Goal: Information Seeking & Learning: Learn about a topic

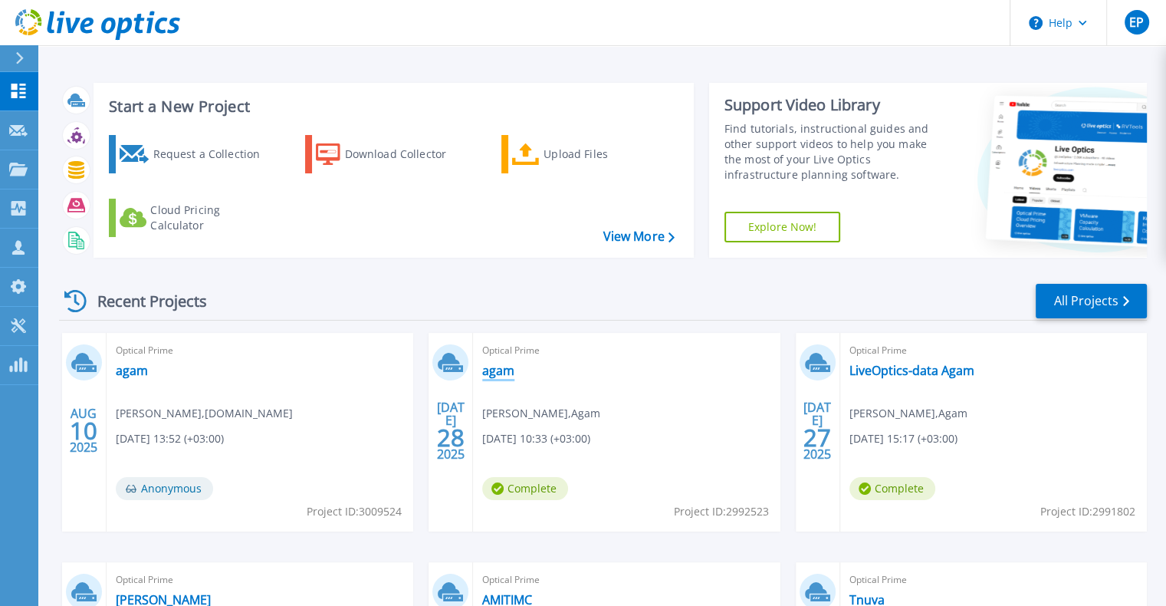
click at [492, 377] on link "agam" at bounding box center [498, 370] width 32 height 15
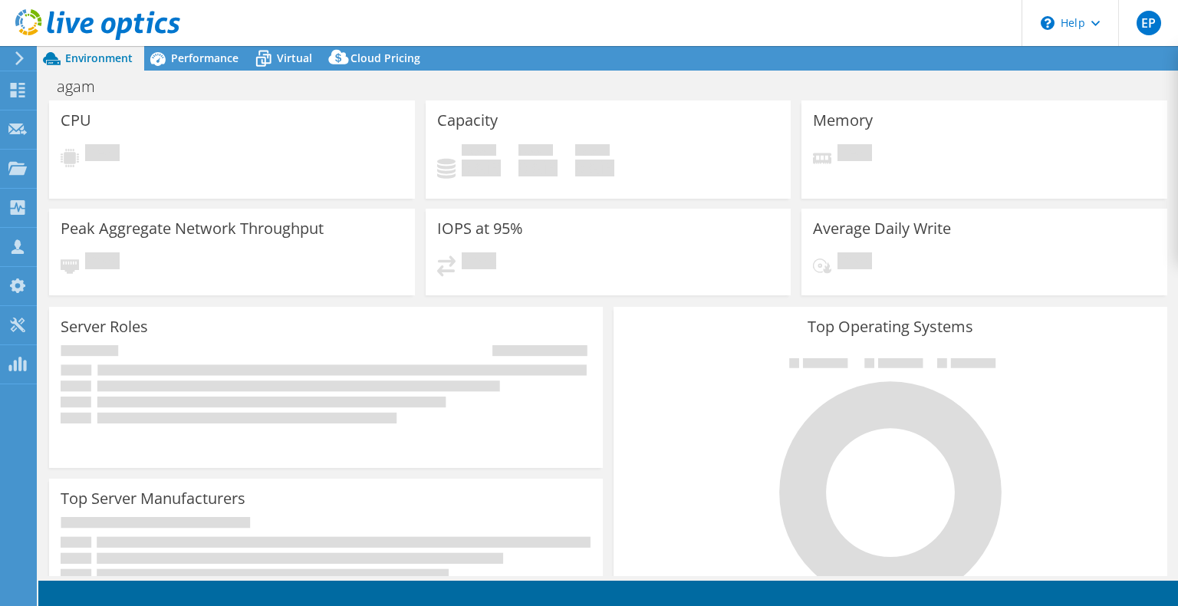
select select "USD"
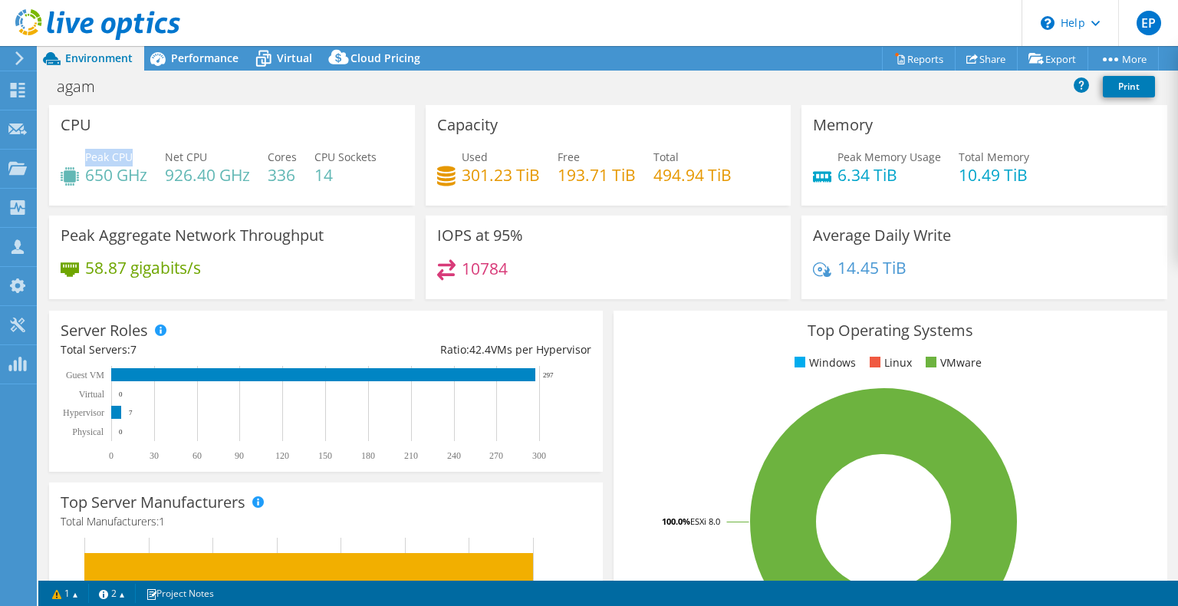
drag, startPoint x: 88, startPoint y: 159, endPoint x: 133, endPoint y: 150, distance: 46.2
click at [133, 150] on div "Peak CPU 650 GHz" at bounding box center [116, 166] width 62 height 35
copy span "Peak CPU"
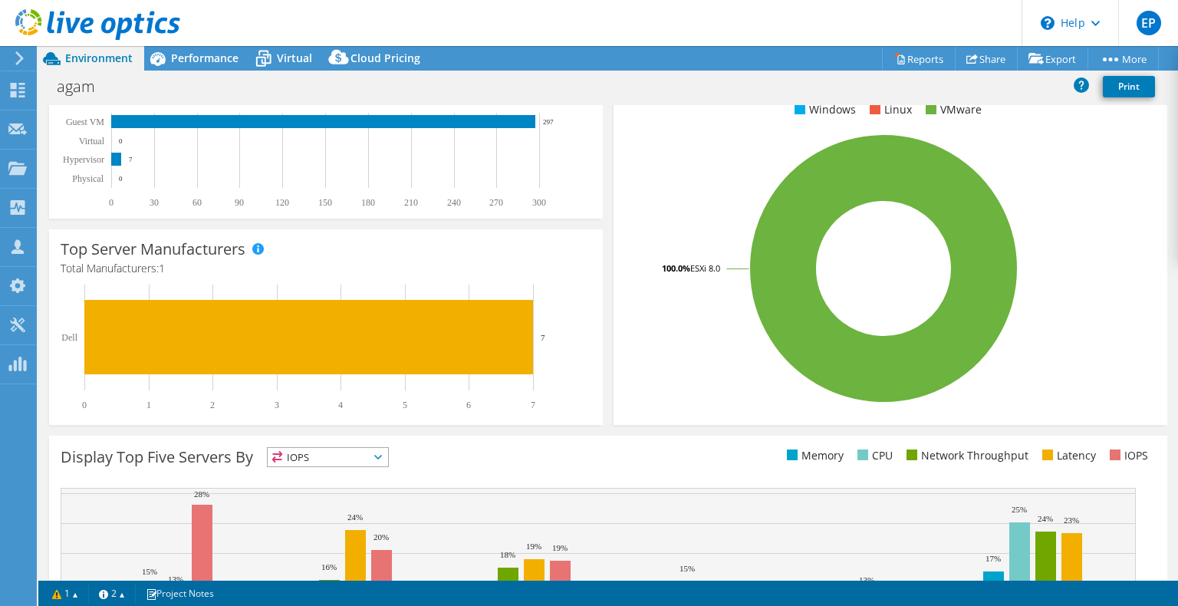
scroll to position [417, 0]
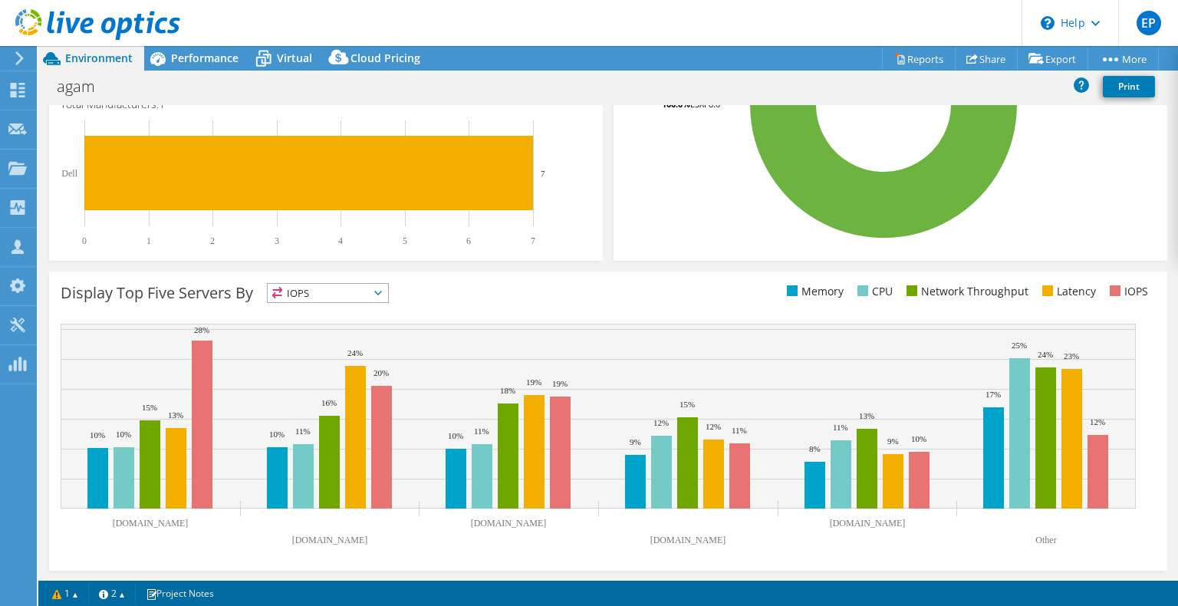
click at [379, 298] on span "IOPS" at bounding box center [328, 293] width 120 height 18
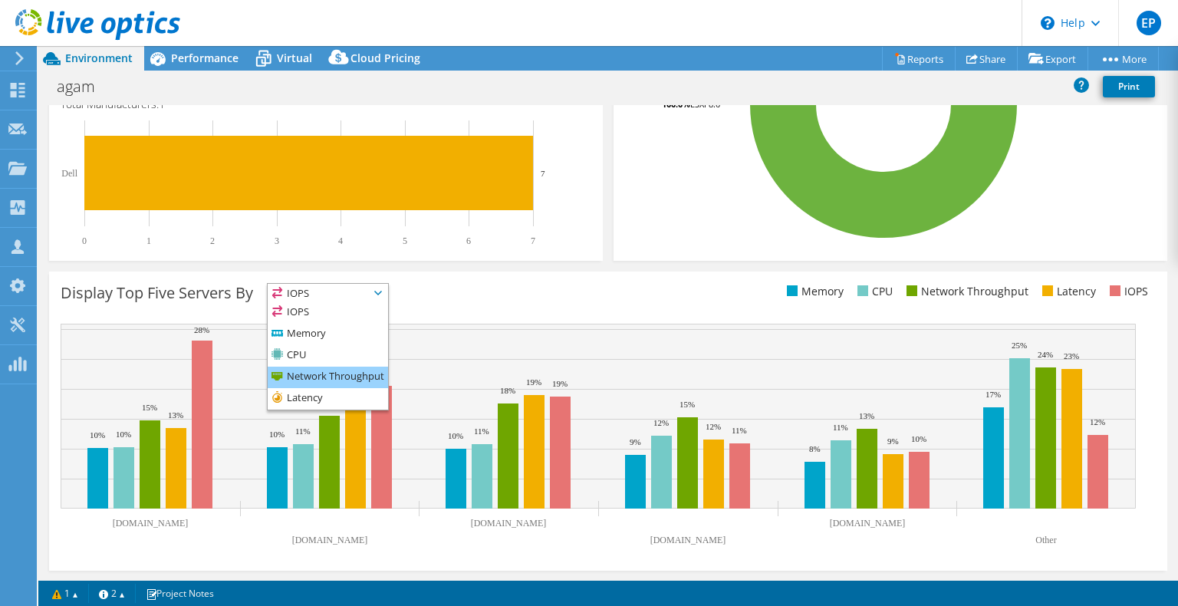
click at [355, 378] on li "Network Throughput" at bounding box center [328, 377] width 120 height 21
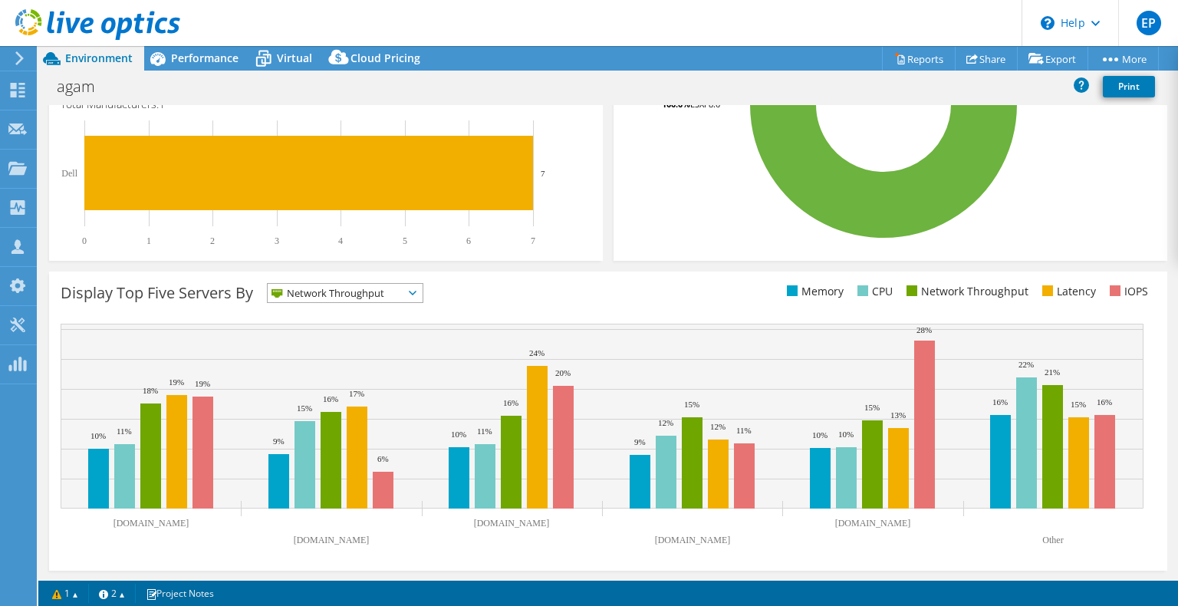
click at [415, 303] on div "Display Top Five Servers By Network Throughput IOPS" at bounding box center [335, 295] width 548 height 25
click at [415, 301] on span "Network Throughput" at bounding box center [345, 293] width 155 height 18
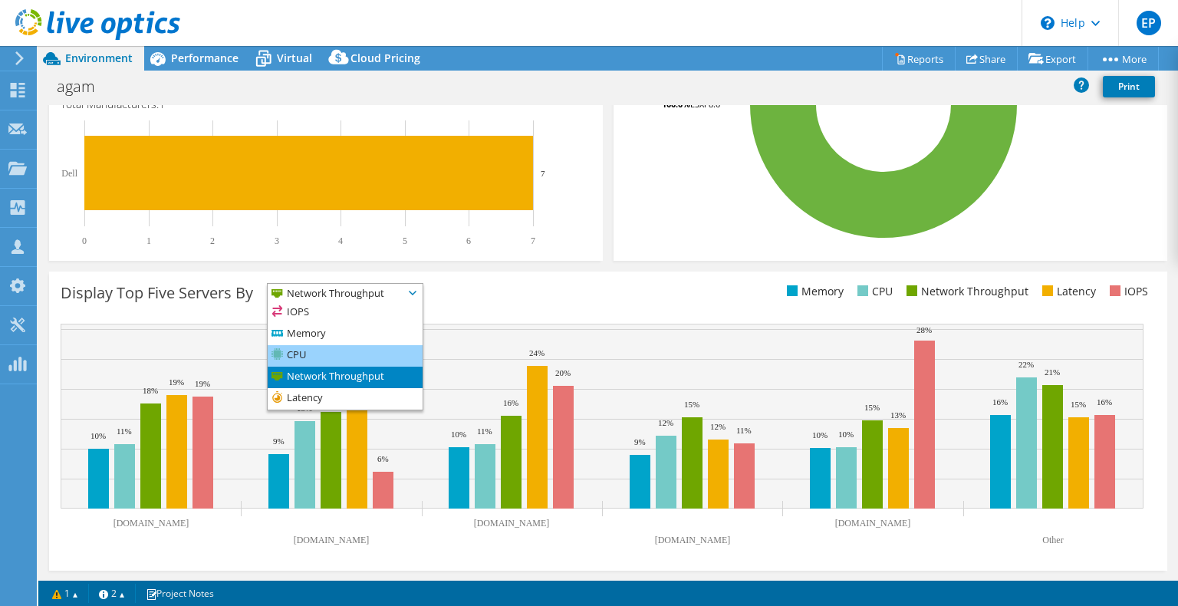
click at [340, 358] on li "CPU" at bounding box center [345, 355] width 155 height 21
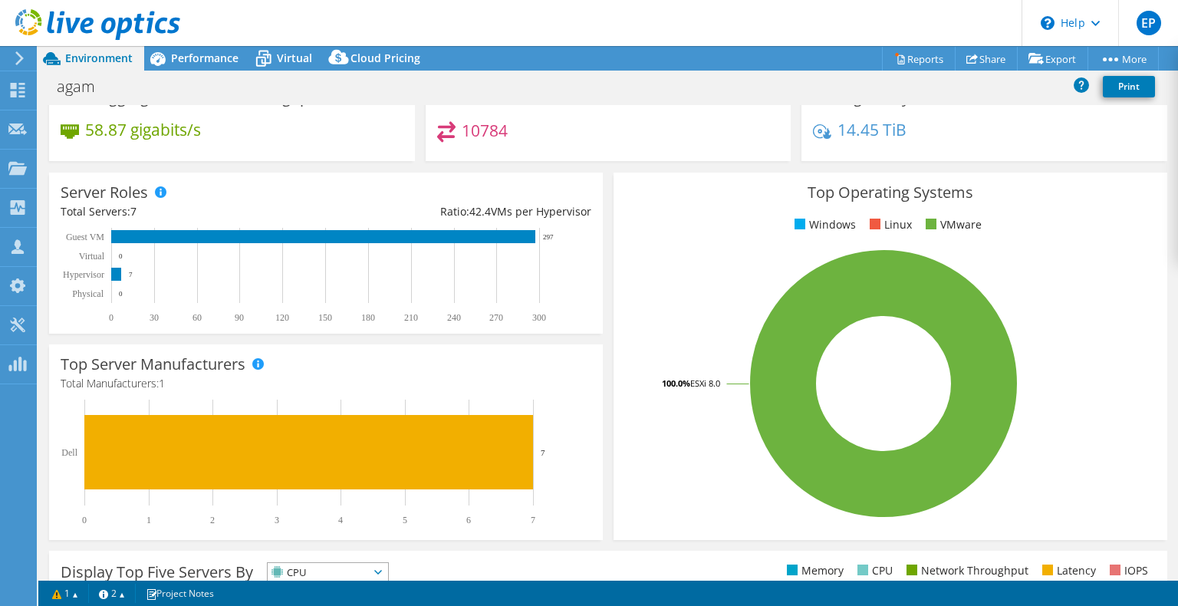
scroll to position [0, 0]
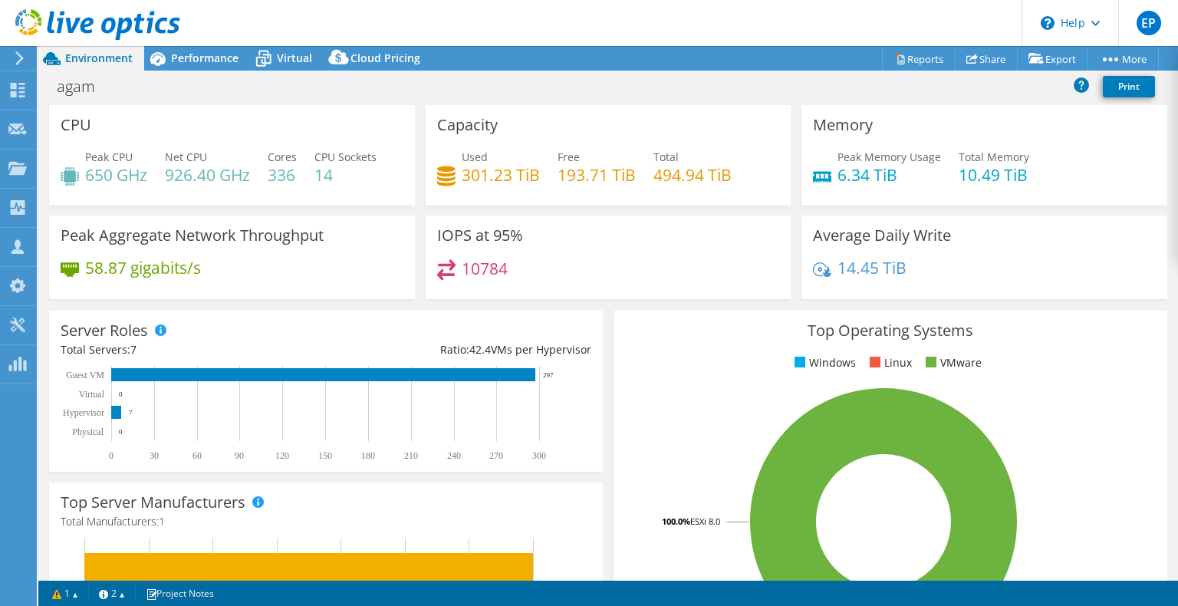
drag, startPoint x: 1177, startPoint y: 370, endPoint x: 1177, endPoint y: 148, distance: 221.6
click at [1177, 148] on div "CPU Peak CPU 650 GHz Net CPU 926.40 GHz Cores 336 CPU Sockets 14 Capacity Used …" at bounding box center [608, 342] width 1140 height 475
click at [206, 54] on span "Performance" at bounding box center [204, 58] width 67 height 15
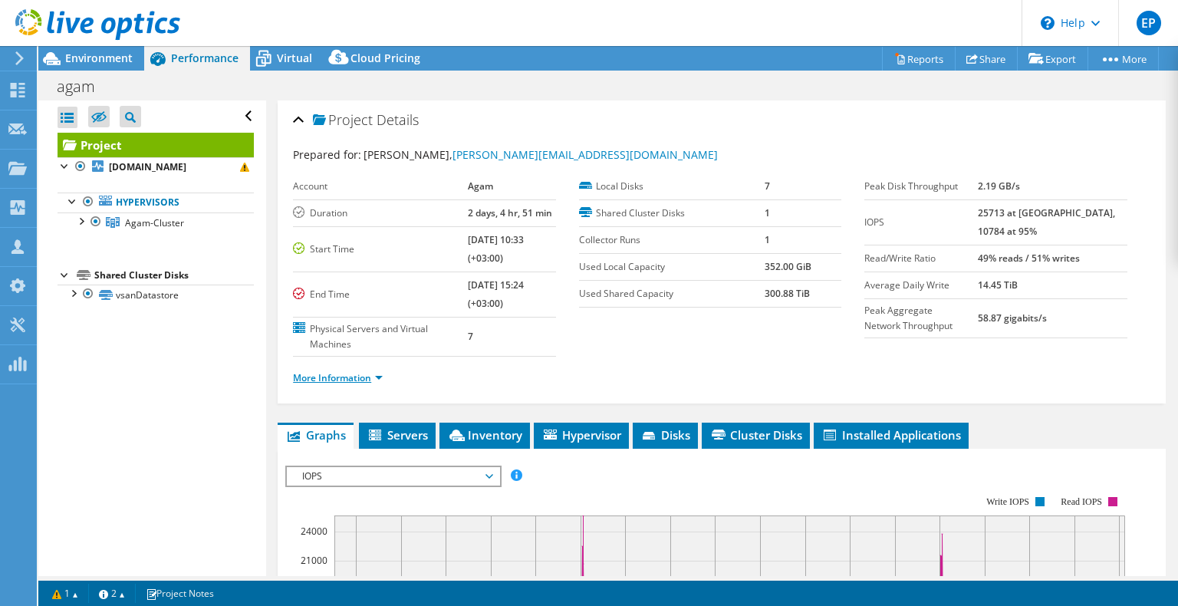
click at [349, 379] on link "More Information" at bounding box center [338, 377] width 90 height 13
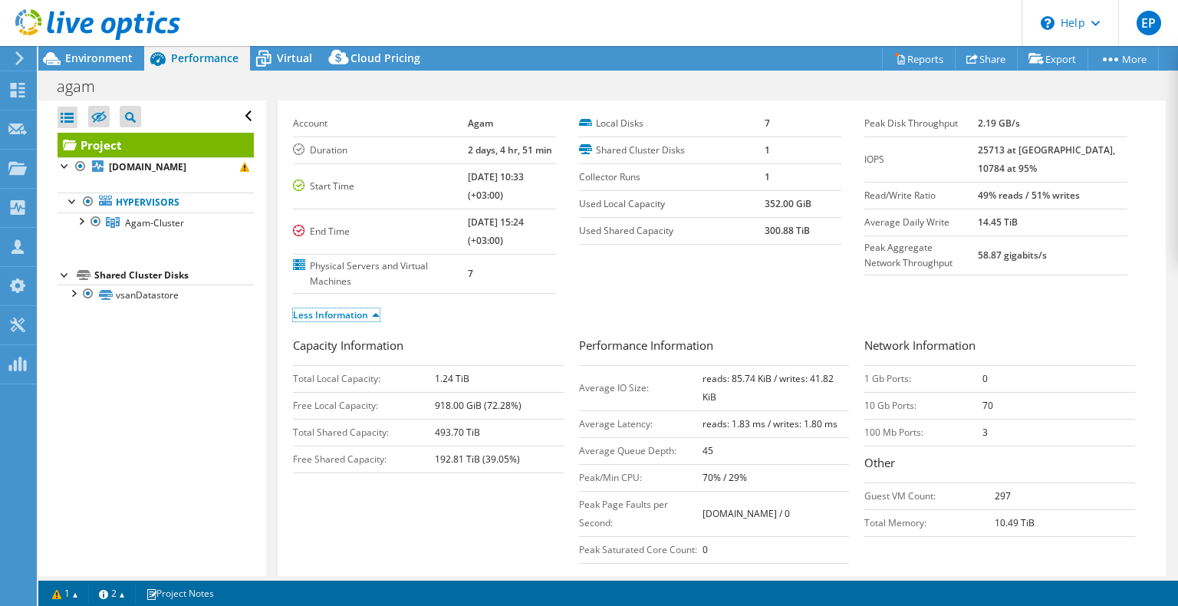
scroll to position [41, 0]
